Goal: Find specific page/section: Find specific page/section

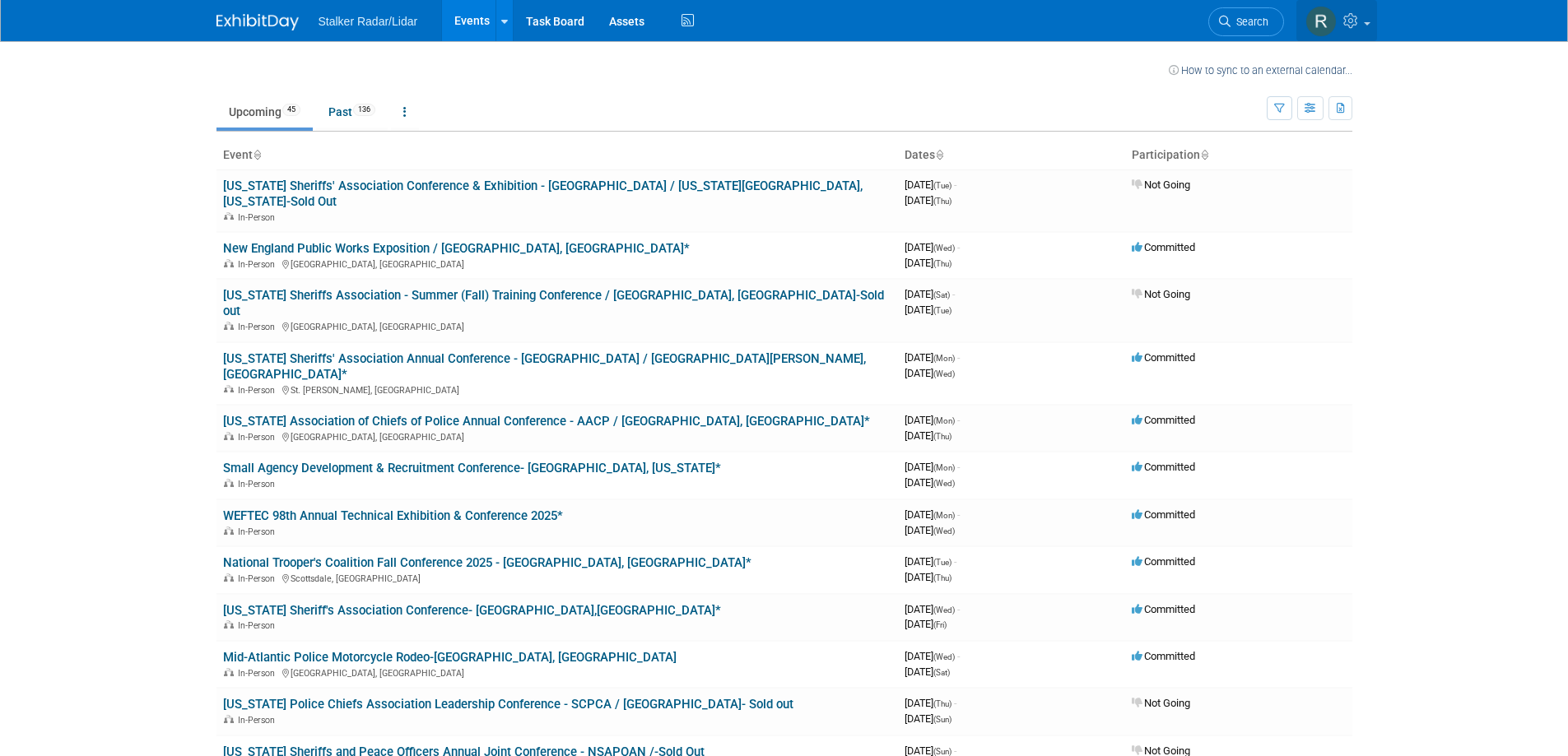
click at [1322, 18] on img at bounding box center [1320, 21] width 31 height 31
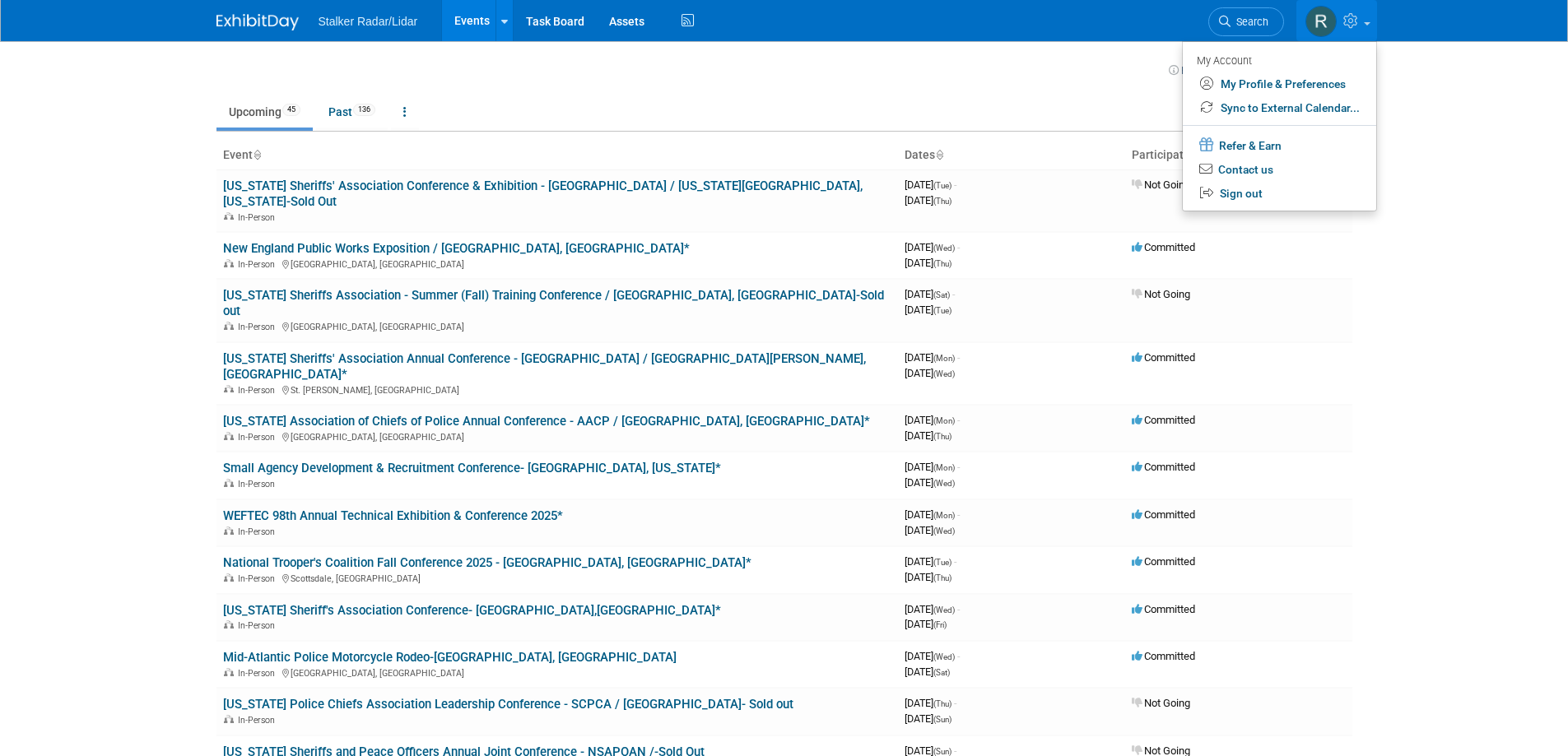
click at [1033, 21] on div "Stalker Radar/Lidar Events Recently Viewed Events: National League of Cities - …" at bounding box center [784, 21] width 1136 height 41
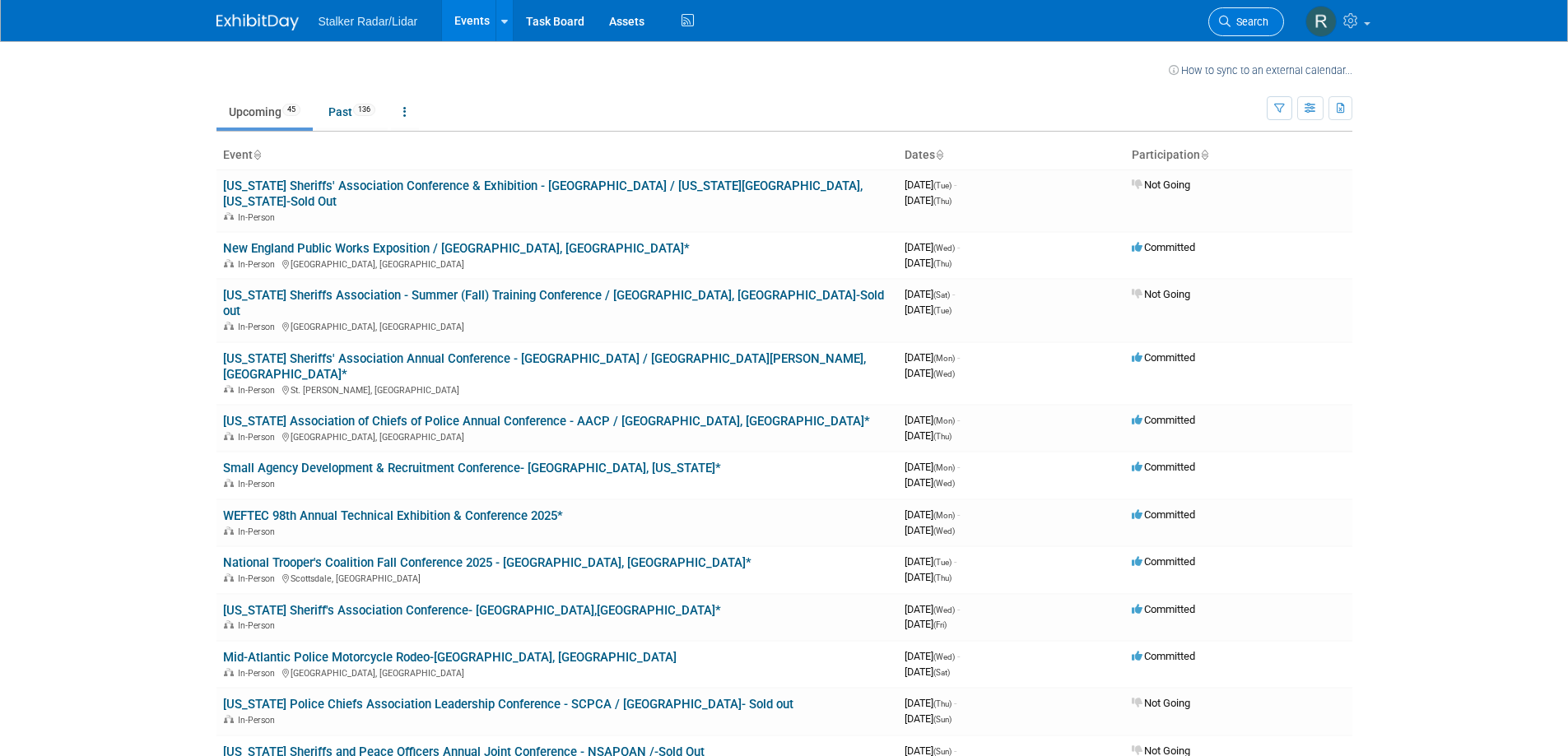
click at [1264, 20] on span "Search" at bounding box center [1249, 21] width 38 height 13
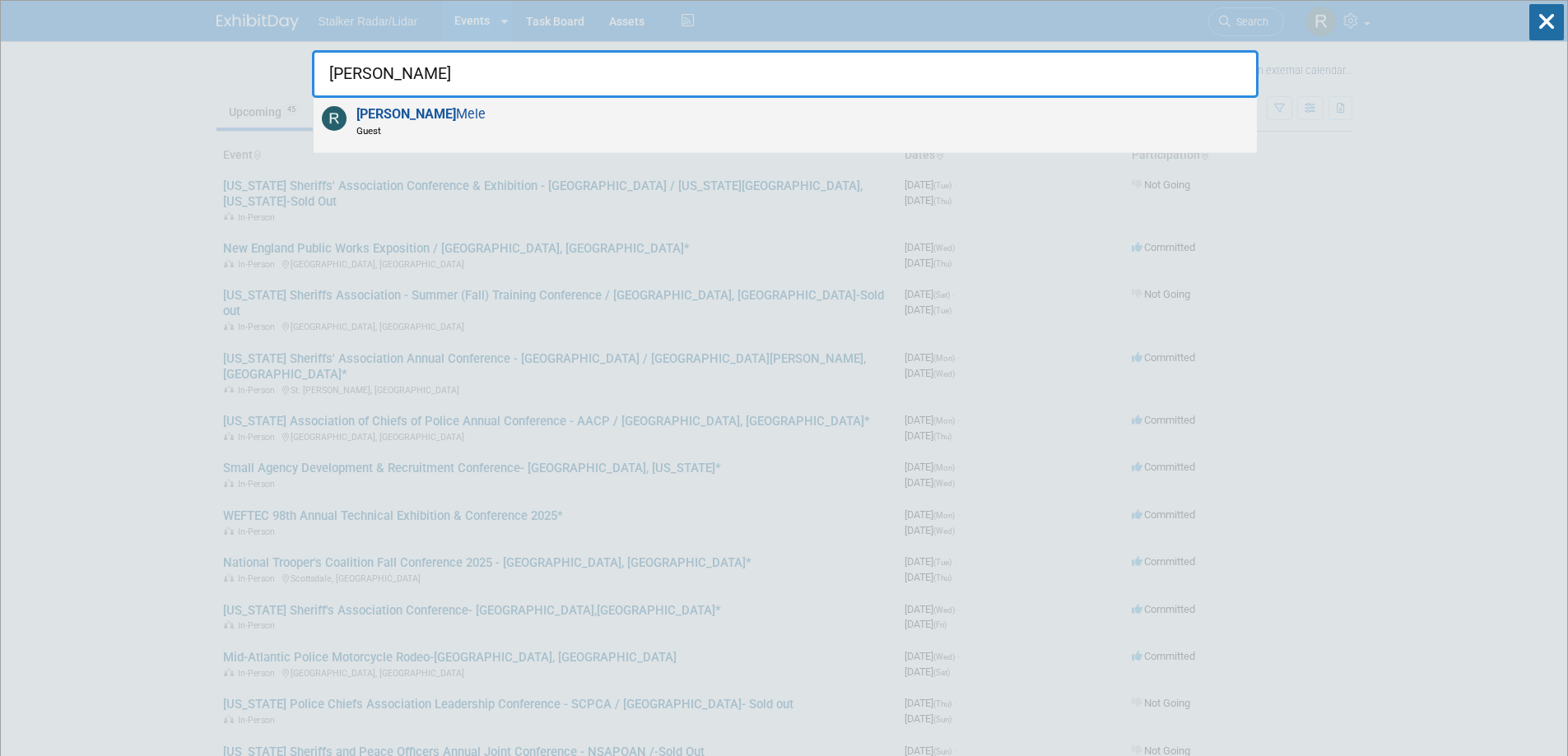
type input "[PERSON_NAME]"
click at [397, 117] on span "[PERSON_NAME]" at bounding box center [419, 122] width 134 height 31
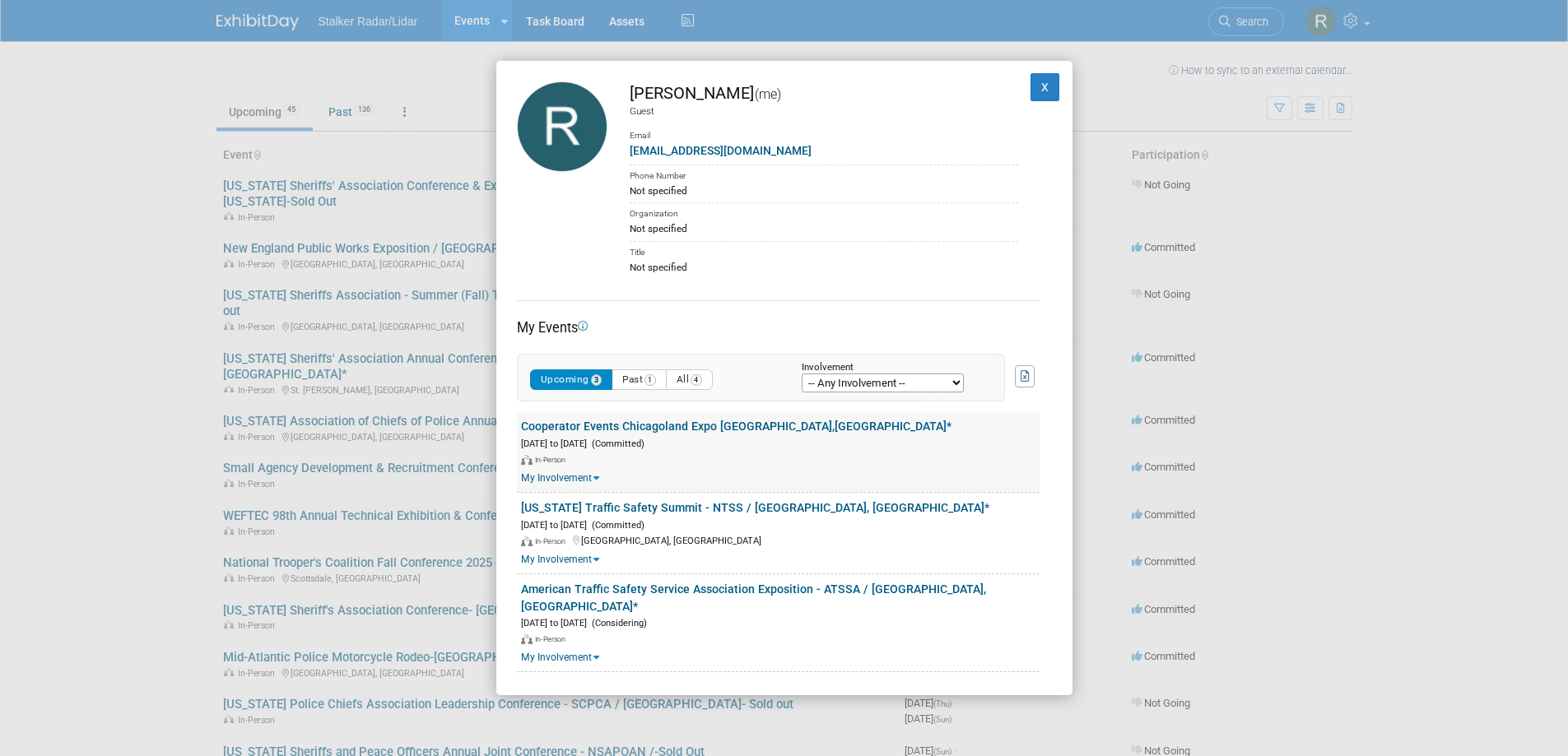
click at [708, 429] on link "Cooperator Events Chicagoland Expo [GEOGRAPHIC_DATA],[GEOGRAPHIC_DATA]*" at bounding box center [736, 426] width 430 height 13
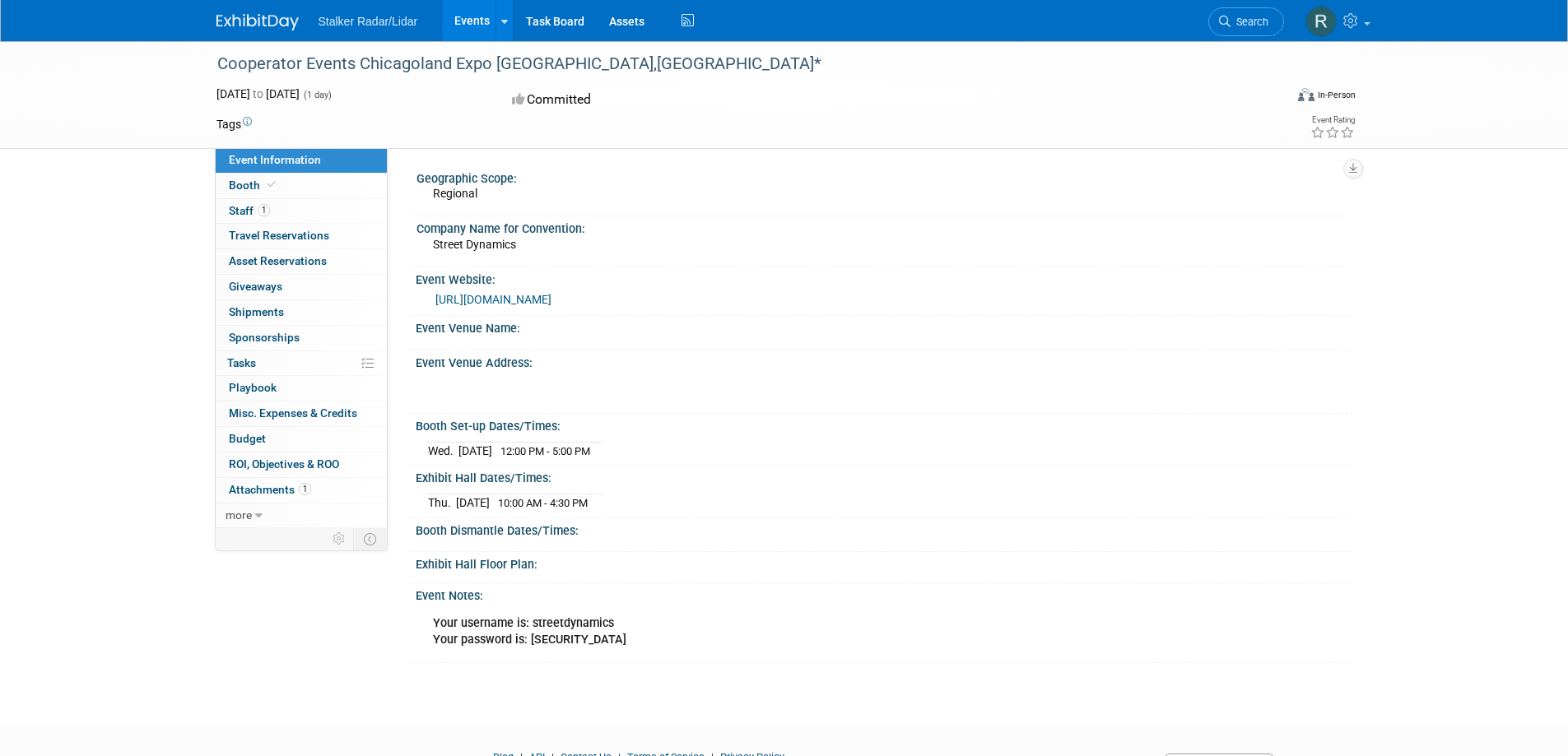
click at [481, 296] on link "[URL][DOMAIN_NAME]" at bounding box center [493, 299] width 116 height 13
click at [519, 298] on link "[URL][DOMAIN_NAME]" at bounding box center [493, 299] width 116 height 13
click at [499, 295] on link "[URL][DOMAIN_NAME]" at bounding box center [493, 299] width 116 height 13
